Goal: Communication & Community: Answer question/provide support

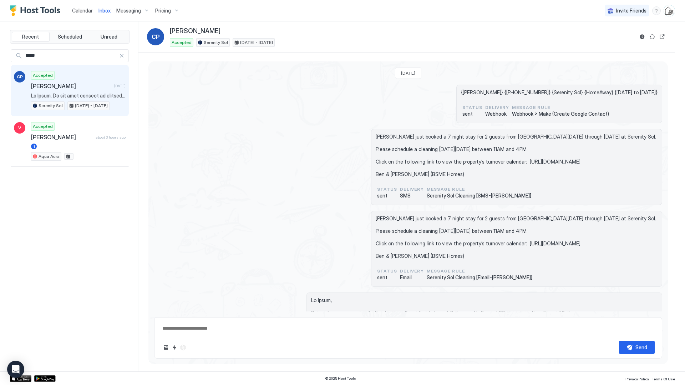
scroll to position [1155, 0]
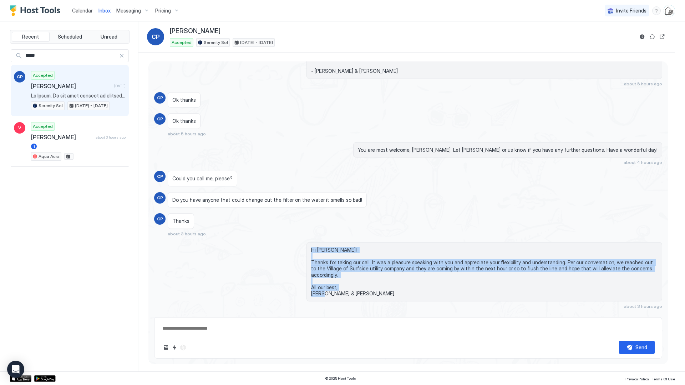
click at [86, 13] on span "Calendar" at bounding box center [82, 10] width 21 height 6
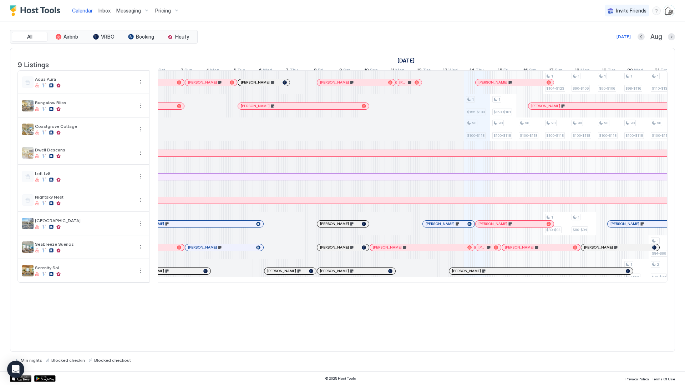
click at [335, 85] on div at bounding box center [335, 83] width 6 height 6
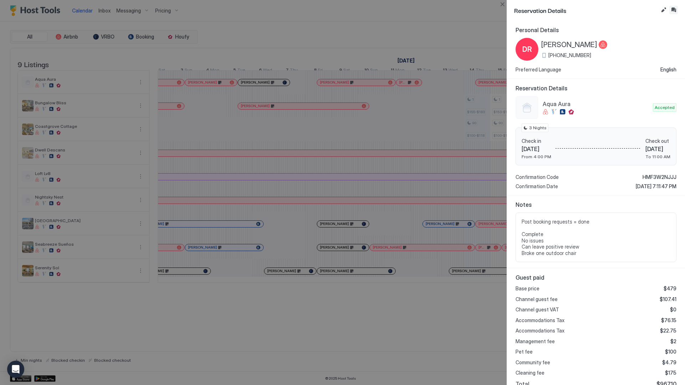
click at [674, 10] on button "Inbox" at bounding box center [673, 10] width 9 height 9
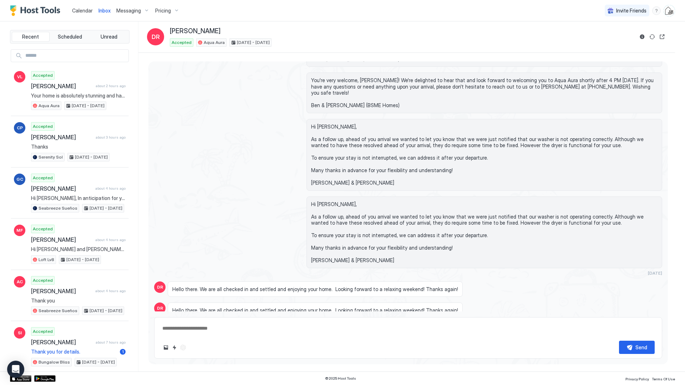
scroll to position [1501, 0]
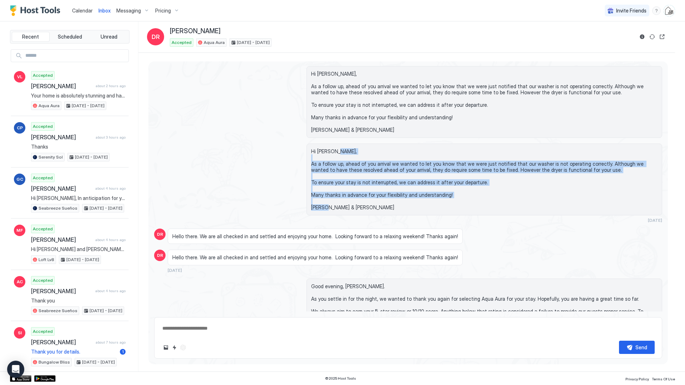
drag, startPoint x: 345, startPoint y: 133, endPoint x: 304, endPoint y: 83, distance: 64.4
click at [304, 143] on div "Hi [PERSON_NAME], As a follow up, ahead of you arrival we wanted to let you kno…" at bounding box center [408, 182] width 508 height 79
copy span "As a follow up, ahead of you arrival we wanted to let you know that we were jus…"
click at [78, 15] on div "Calendar" at bounding box center [82, 10] width 26 height 13
click at [76, 10] on span "Calendar" at bounding box center [82, 10] width 21 height 6
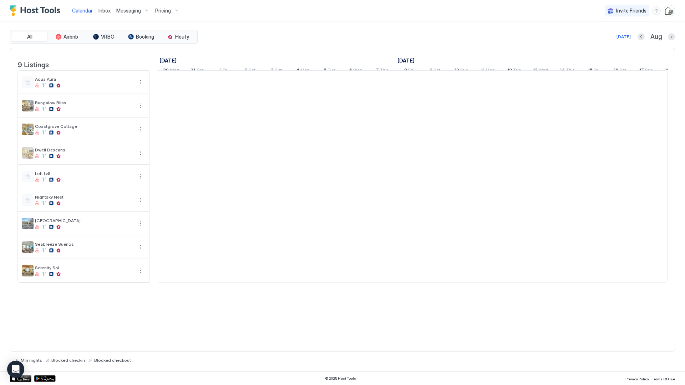
scroll to position [0, 396]
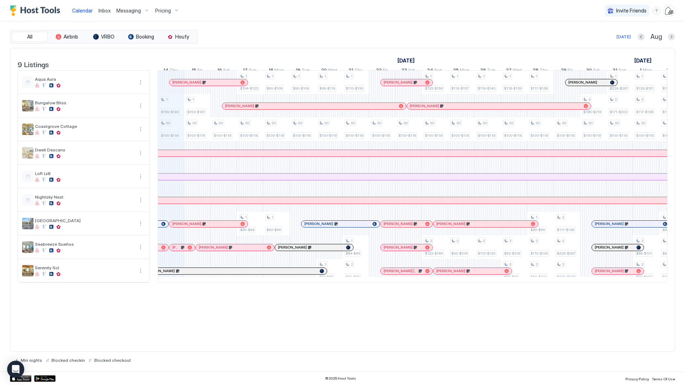
click at [205, 85] on div at bounding box center [206, 83] width 6 height 6
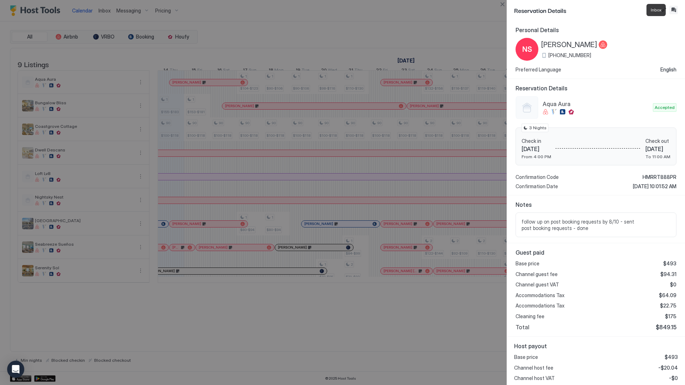
click at [670, 12] on button "Inbox" at bounding box center [673, 10] width 9 height 9
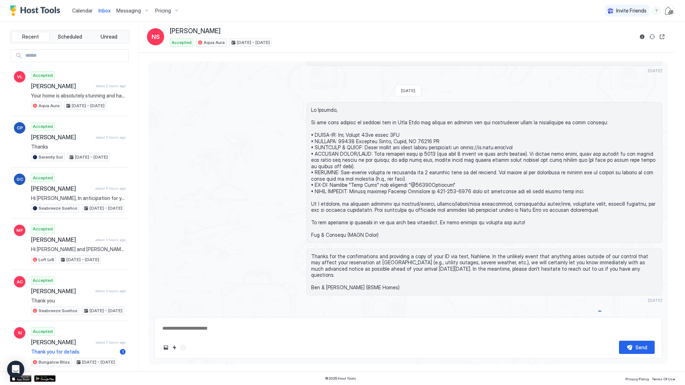
scroll to position [801, 0]
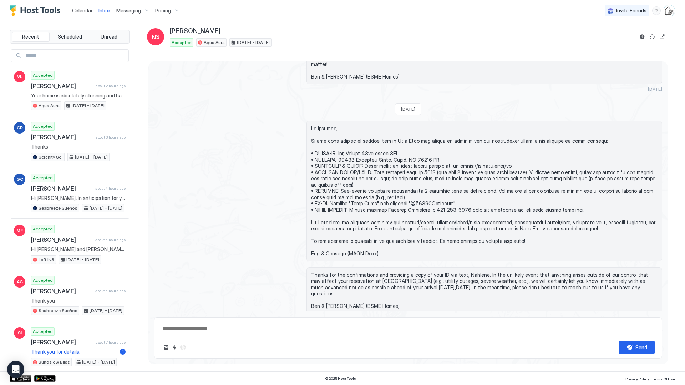
click at [209, 329] on textarea at bounding box center [408, 327] width 493 height 13
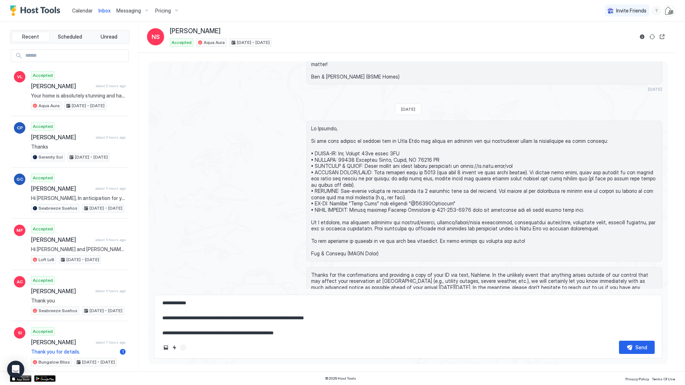
scroll to position [0, 0]
drag, startPoint x: 159, startPoint y: 303, endPoint x: 171, endPoint y: 309, distance: 13.2
click at [159, 303] on div "**********" at bounding box center [408, 326] width 508 height 64
click at [162, 302] on textarea "**********" at bounding box center [408, 317] width 493 height 36
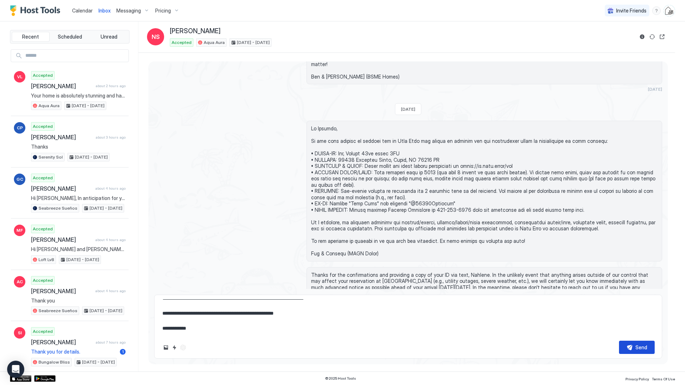
type textarea "**********"
click at [630, 347] on button "Send" at bounding box center [637, 346] width 36 height 13
